Goal: Information Seeking & Learning: Learn about a topic

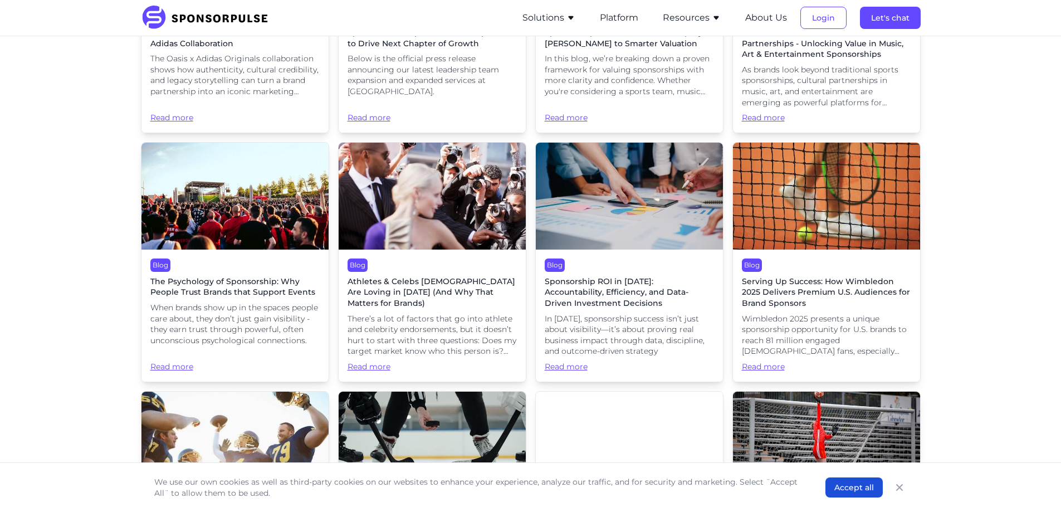
scroll to position [446, 0]
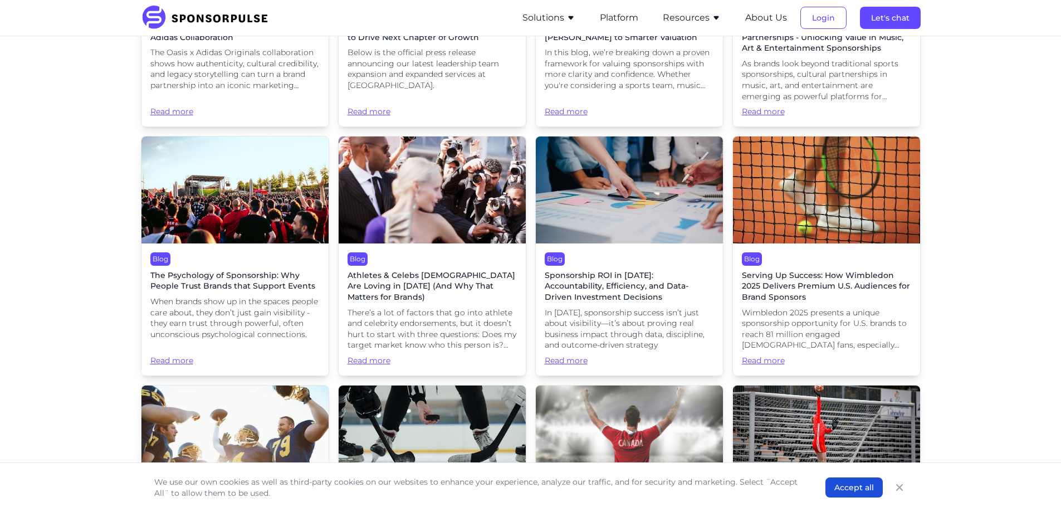
click at [169, 359] on span "Read more" at bounding box center [234, 355] width 169 height 22
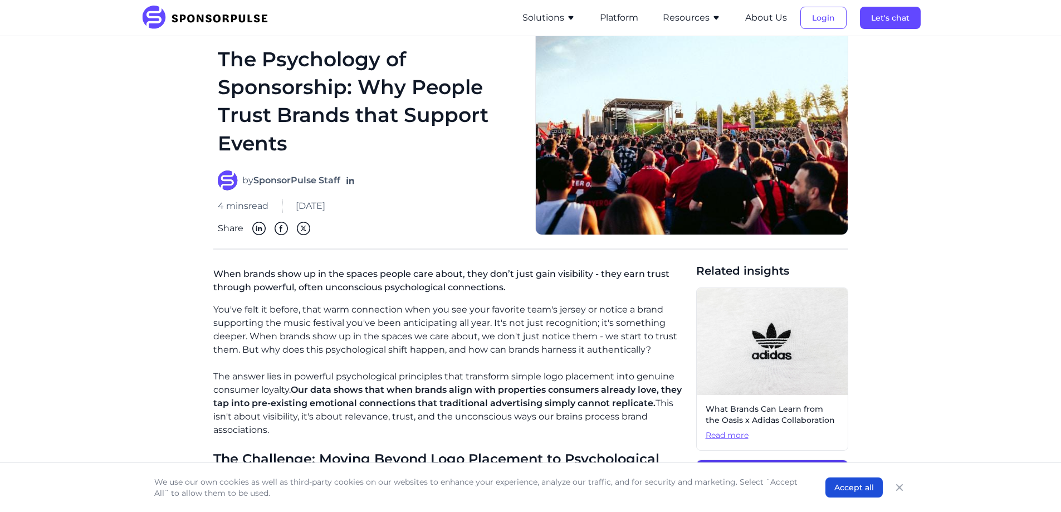
scroll to position [56, 0]
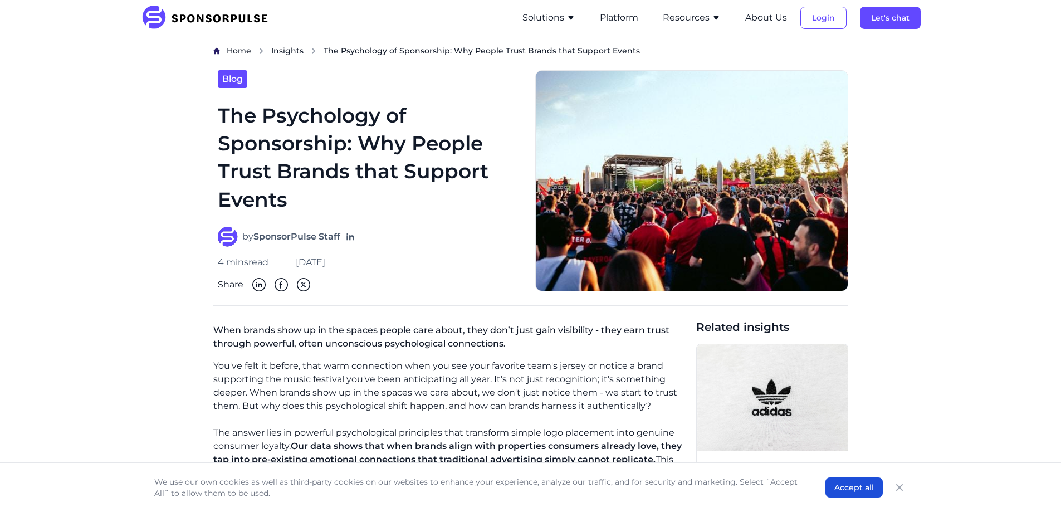
click at [177, 10] on img at bounding box center [208, 18] width 135 height 25
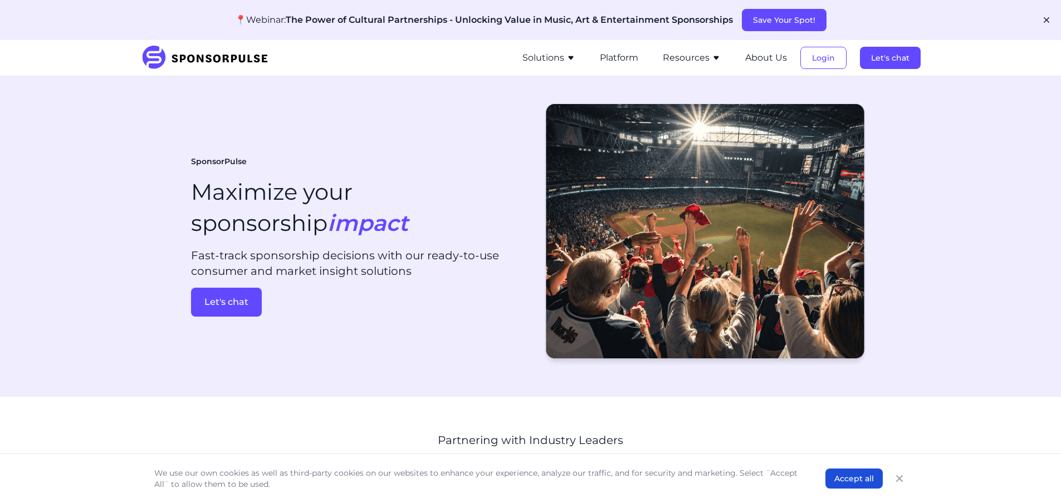
click at [449, 158] on div "SponsorPulse Maximize your sponsorship impact Fast-track sponsorship decisions …" at bounding box center [356, 236] width 331 height 160
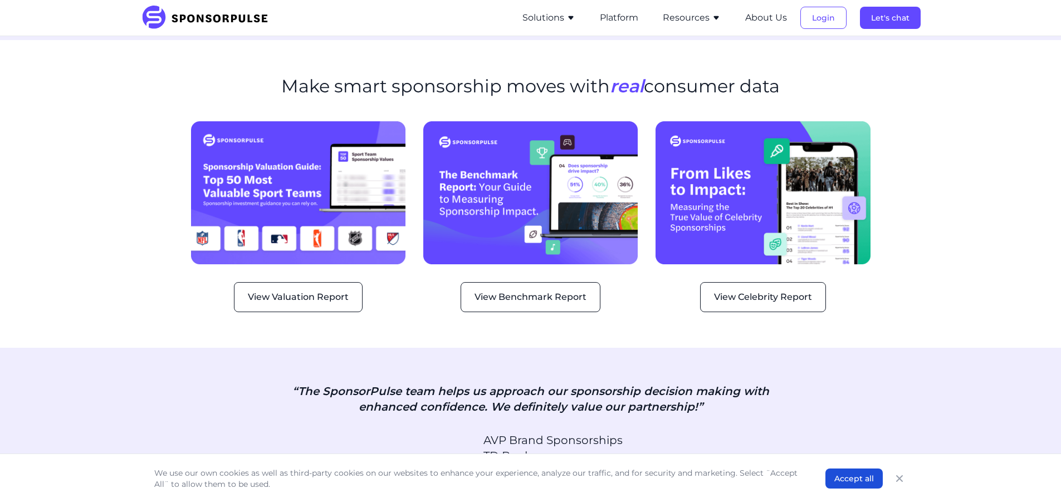
scroll to position [1448, 0]
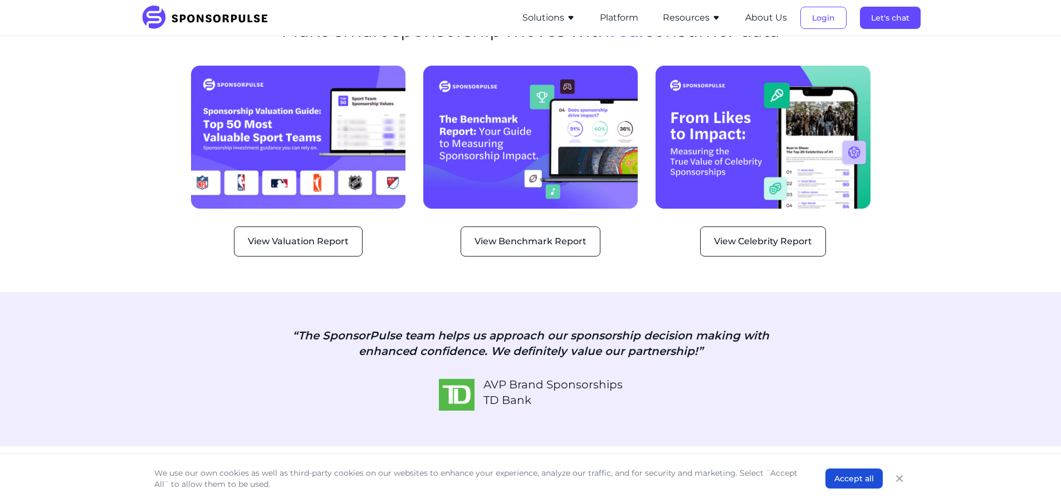
click at [449, 158] on img at bounding box center [530, 137] width 214 height 143
click at [501, 227] on button "View Benchmark Report" at bounding box center [531, 242] width 140 height 30
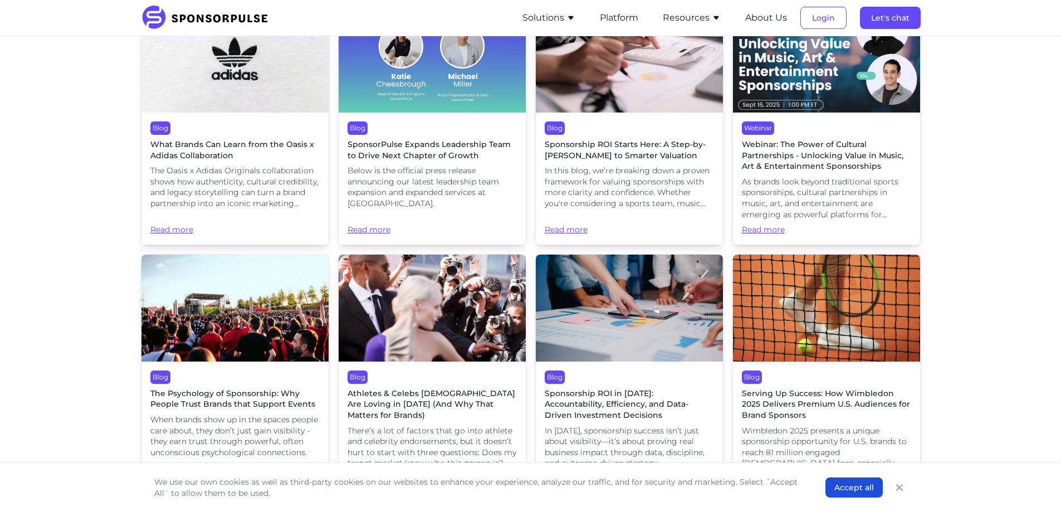
scroll to position [390, 0]
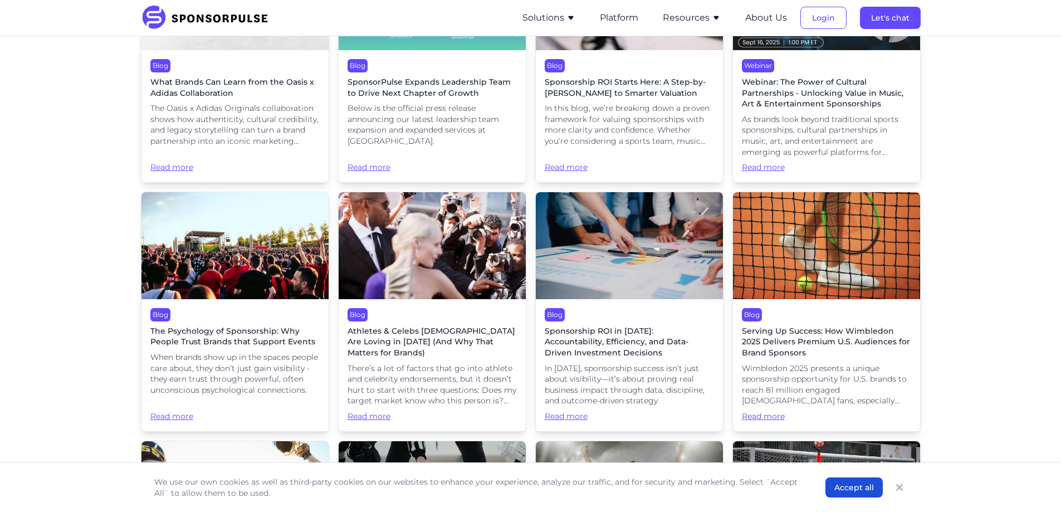
click at [226, 345] on span "The Psychology of Sponsorship: Why People Trust Brands that Support Events" at bounding box center [234, 337] width 169 height 22
